Goal: Information Seeking & Learning: Find specific page/section

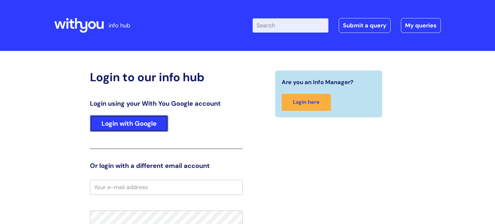
click at [138, 123] on link "Login with Google" at bounding box center [129, 123] width 78 height 17
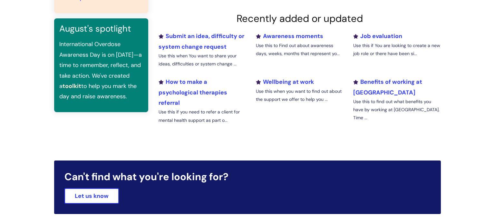
scroll to position [230, 0]
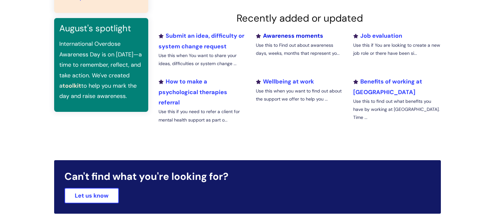
click at [285, 35] on link "Awareness moments" at bounding box center [289, 36] width 67 height 8
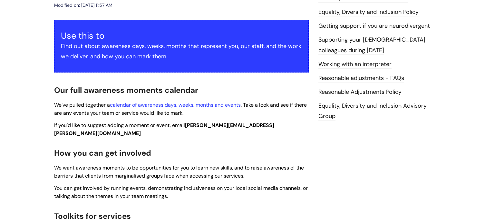
scroll to position [103, 0]
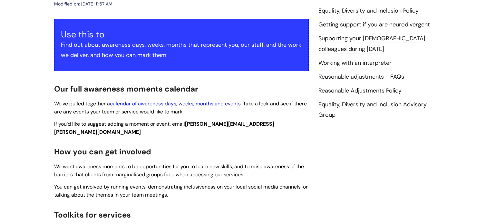
click at [170, 103] on link "calendar of awareness days, weeks, months and events" at bounding box center [175, 103] width 131 height 7
